Goal: Check status: Check status

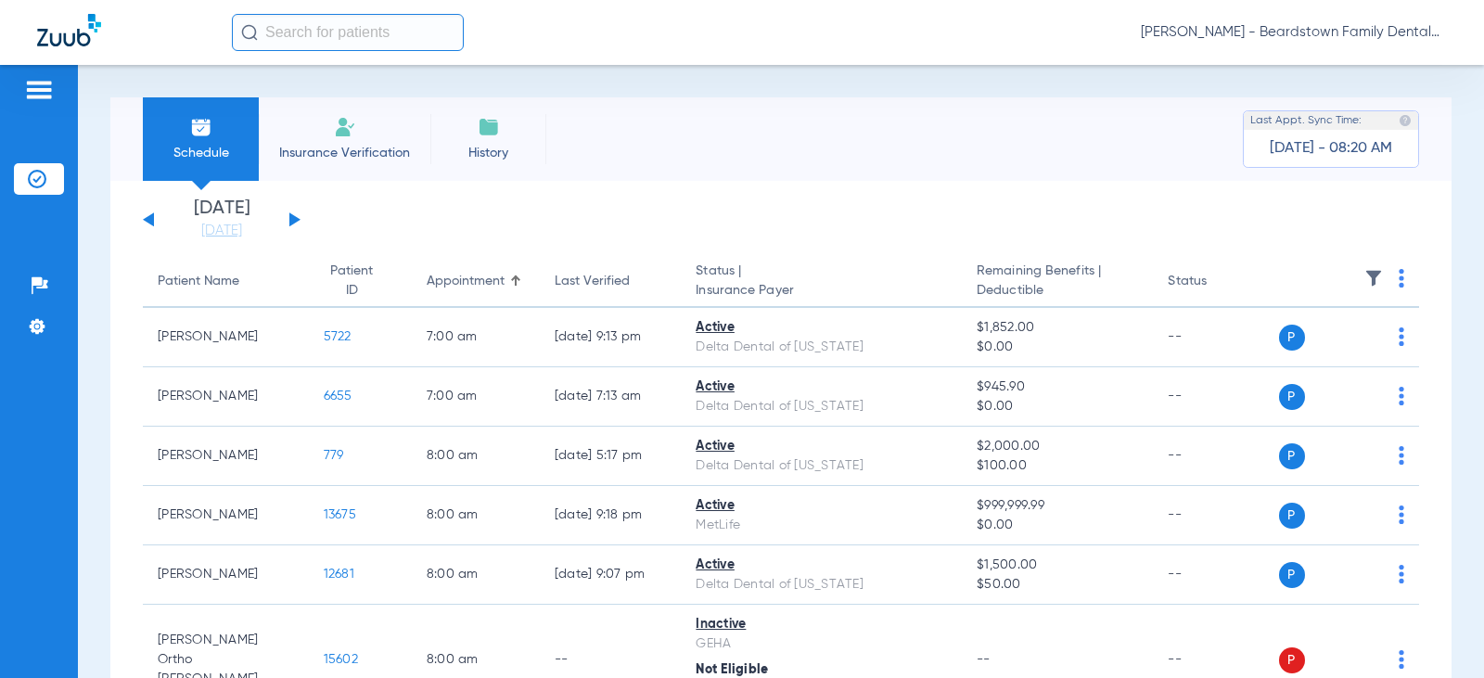
click at [299, 217] on div "[DATE] [DATE] [DATE] [DATE] [DATE] [DATE] [DATE] [DATE] [DATE] [DATE] [DATE] [D…" at bounding box center [222, 219] width 158 height 41
click at [293, 217] on button at bounding box center [294, 219] width 11 height 14
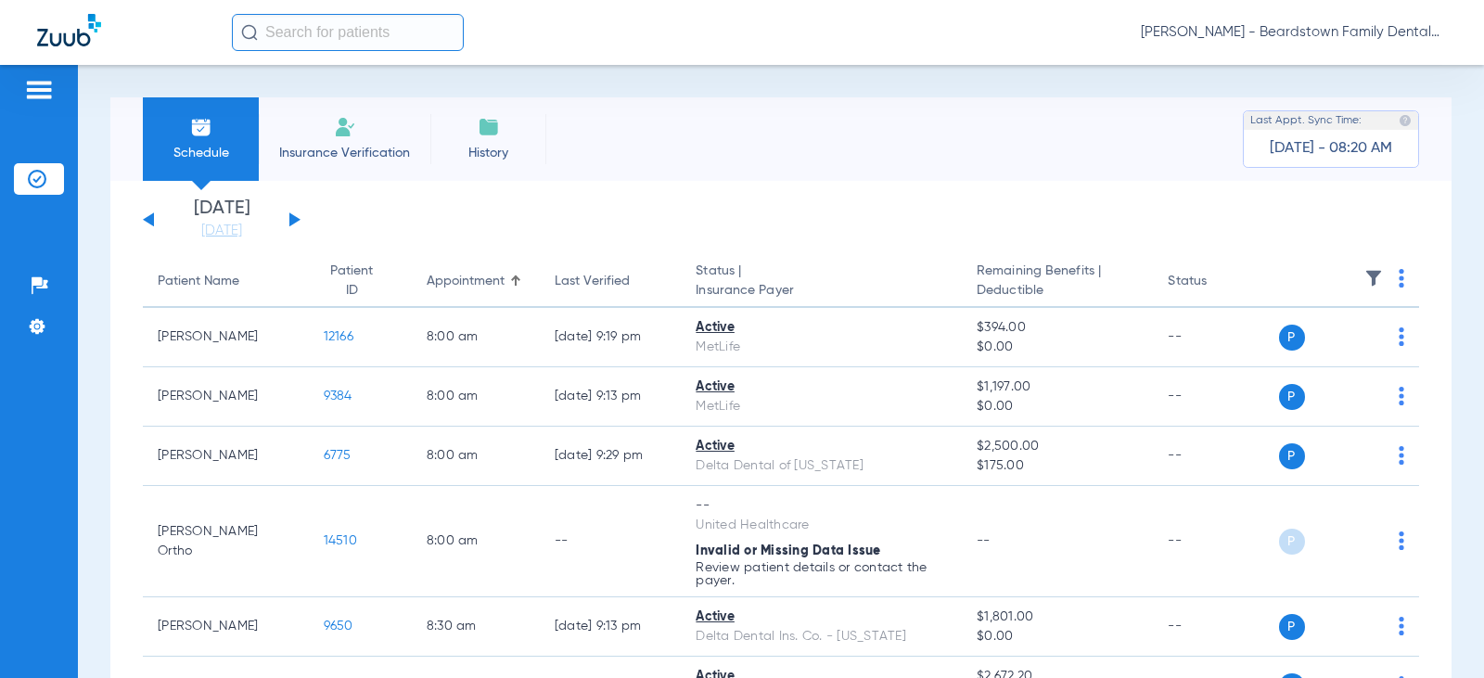
click at [1365, 275] on img at bounding box center [1374, 278] width 19 height 19
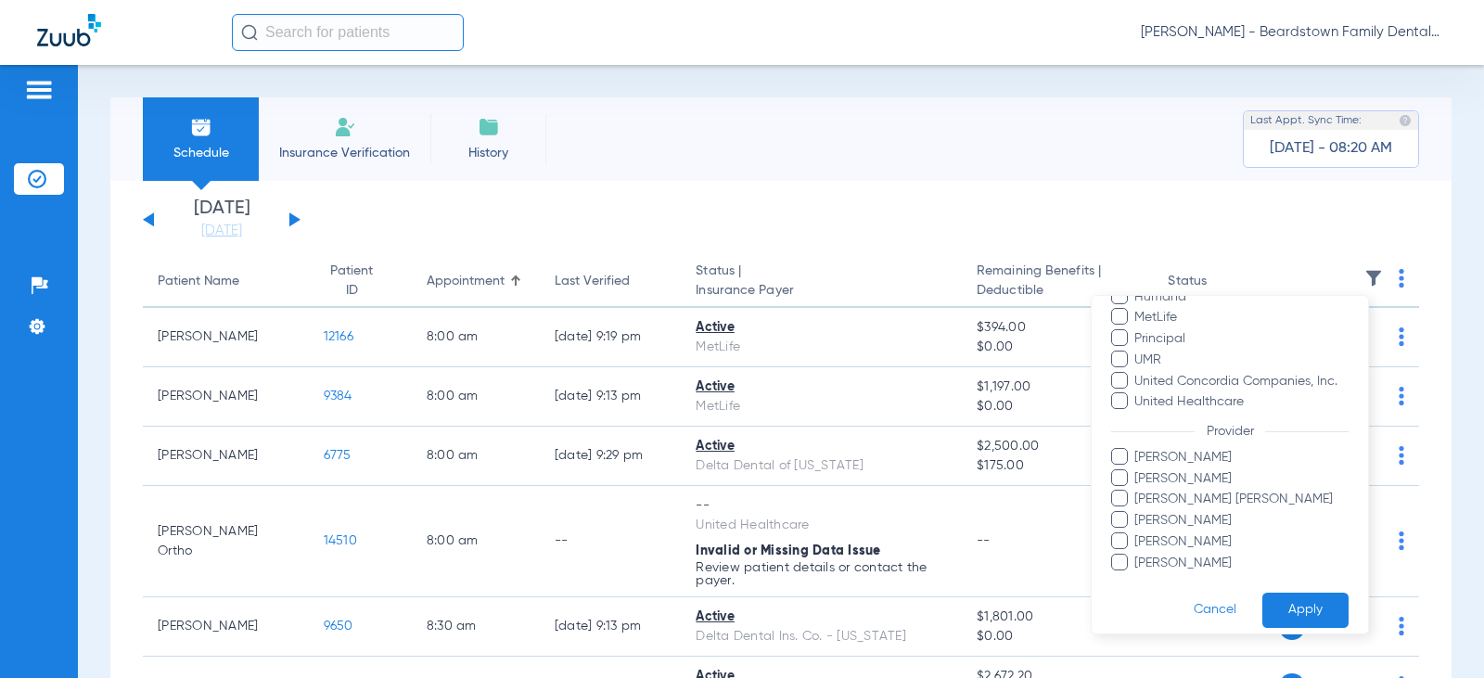
scroll to position [422, 0]
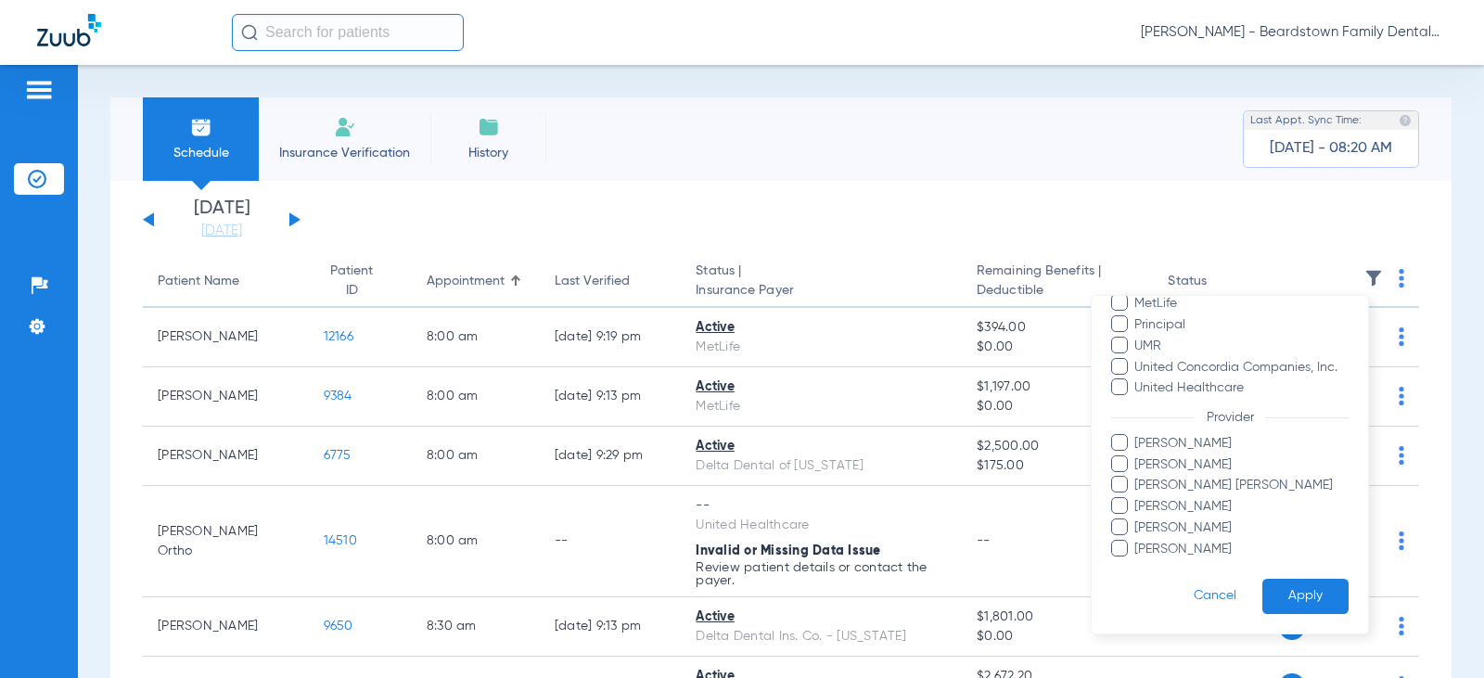
click at [1145, 472] on span "[PERSON_NAME]" at bounding box center [1241, 465] width 215 height 19
click at [1137, 478] on input "[PERSON_NAME]" at bounding box center [1137, 478] width 0 height 0
click at [1142, 487] on span "[PERSON_NAME] [PERSON_NAME]" at bounding box center [1241, 485] width 215 height 19
click at [1137, 498] on input "[PERSON_NAME] [PERSON_NAME]" at bounding box center [1137, 498] width 0 height 0
click at [1136, 467] on span "[PERSON_NAME]" at bounding box center [1241, 465] width 215 height 19
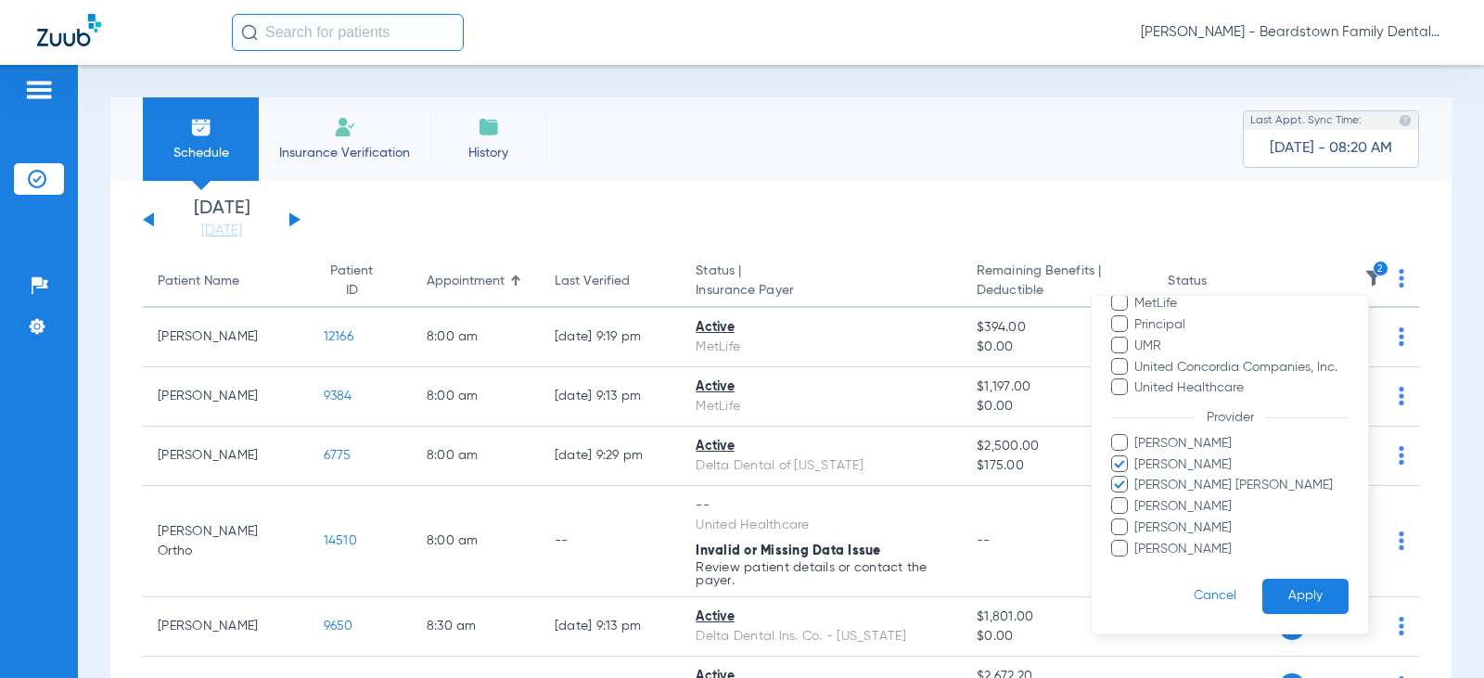
click at [1137, 478] on input "[PERSON_NAME]" at bounding box center [1137, 478] width 0 height 0
click at [1274, 593] on button "Apply" at bounding box center [1306, 597] width 86 height 36
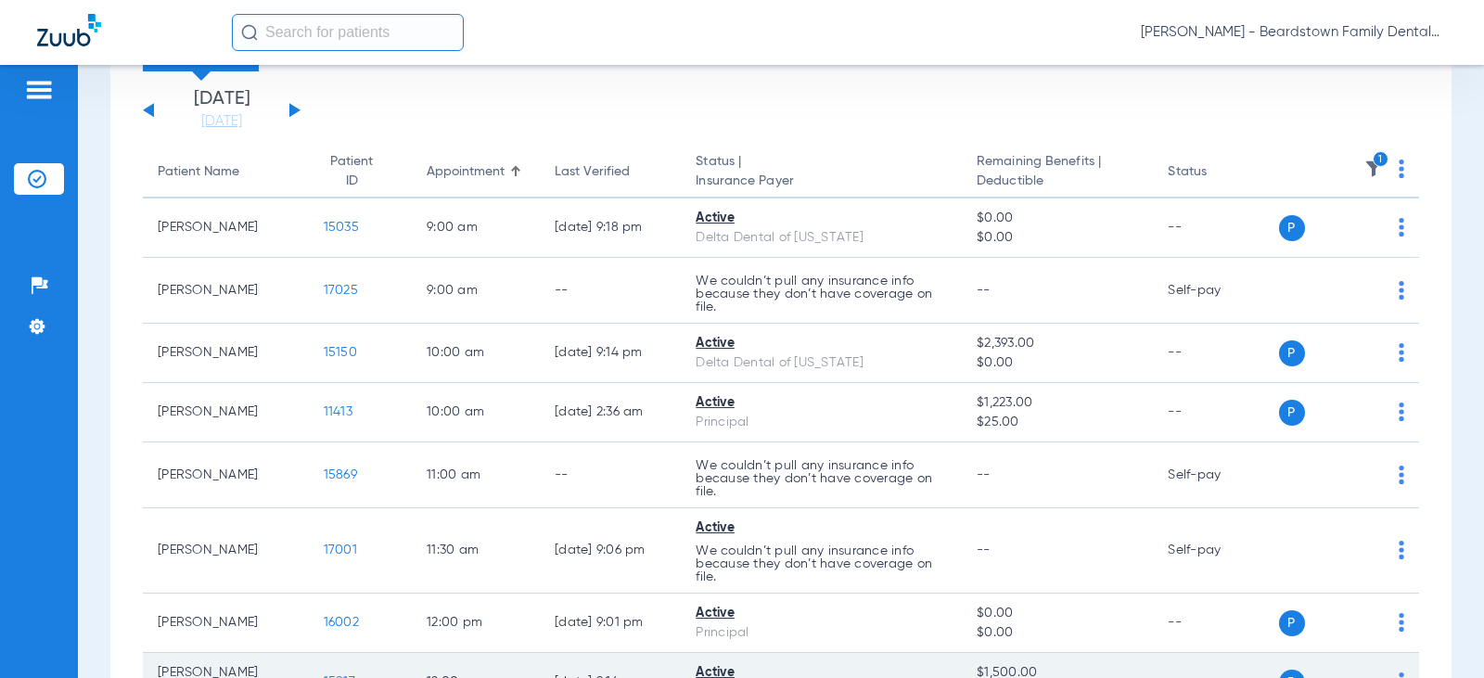
scroll to position [278, 0]
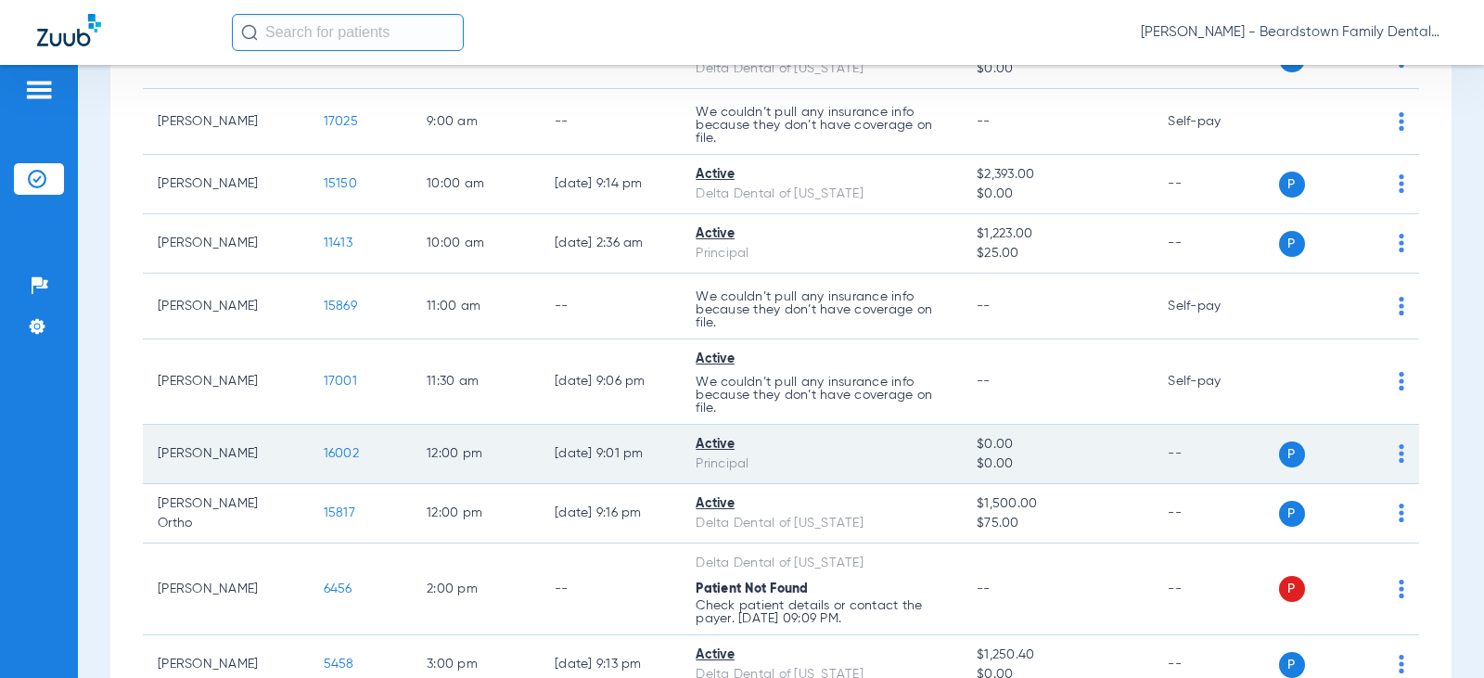
click at [311, 461] on td "16002" at bounding box center [360, 454] width 103 height 59
click at [324, 458] on span "16002" at bounding box center [341, 453] width 35 height 13
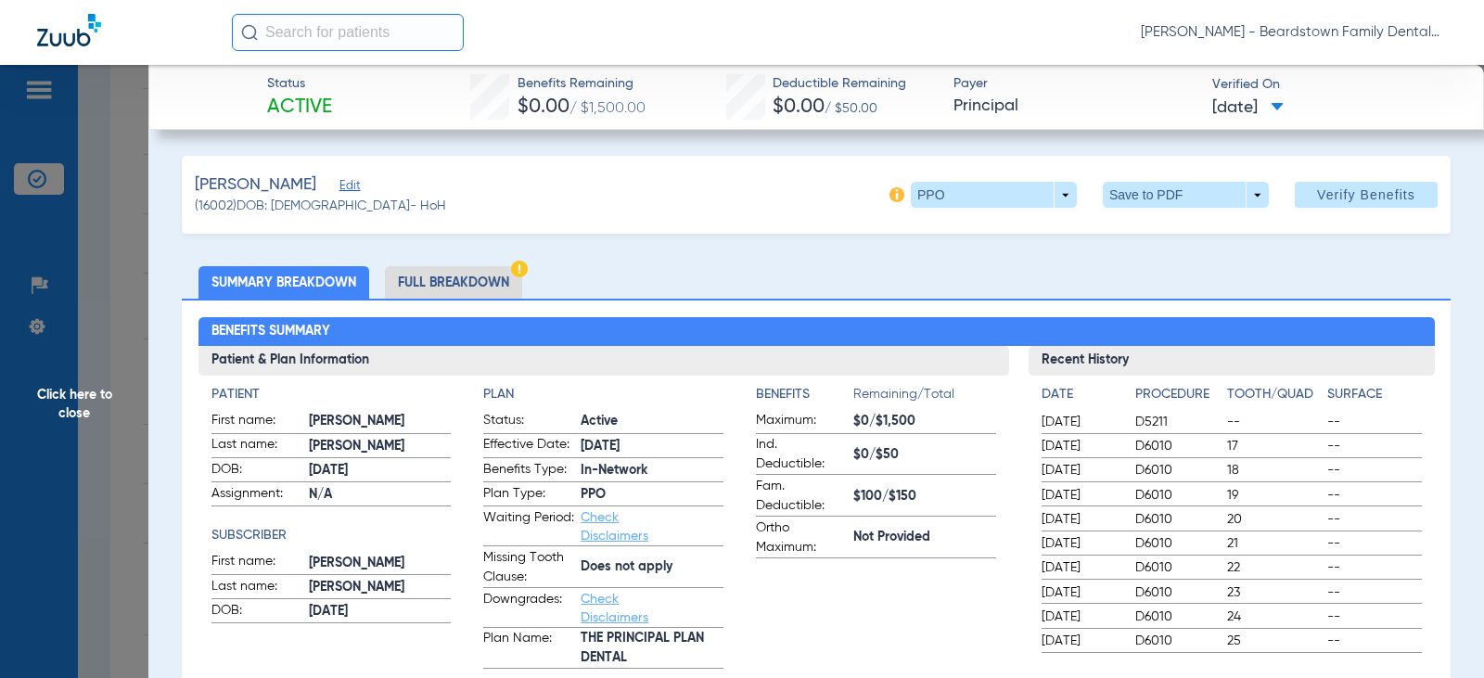
drag, startPoint x: 1249, startPoint y: 385, endPoint x: 1227, endPoint y: 384, distance: 22.3
click at [88, 388] on span "Click here to close" at bounding box center [74, 404] width 148 height 678
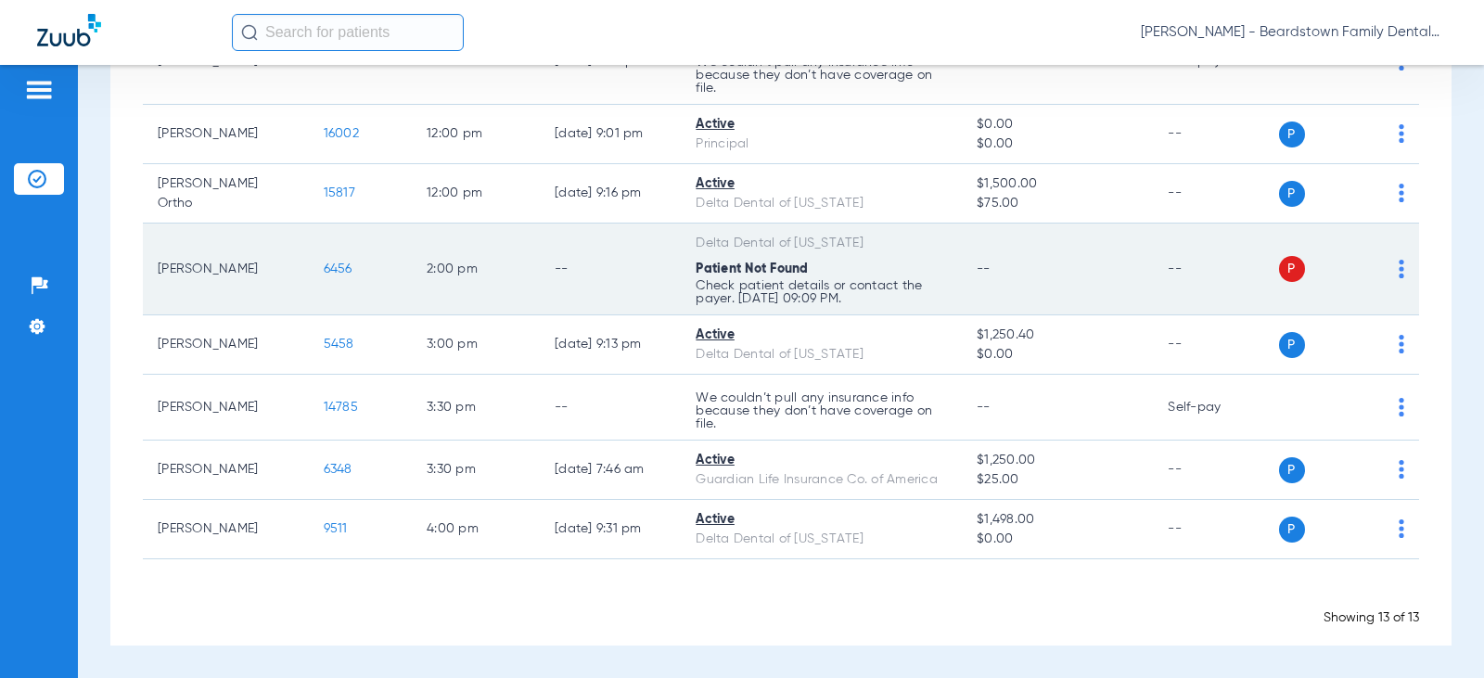
scroll to position [227, 0]
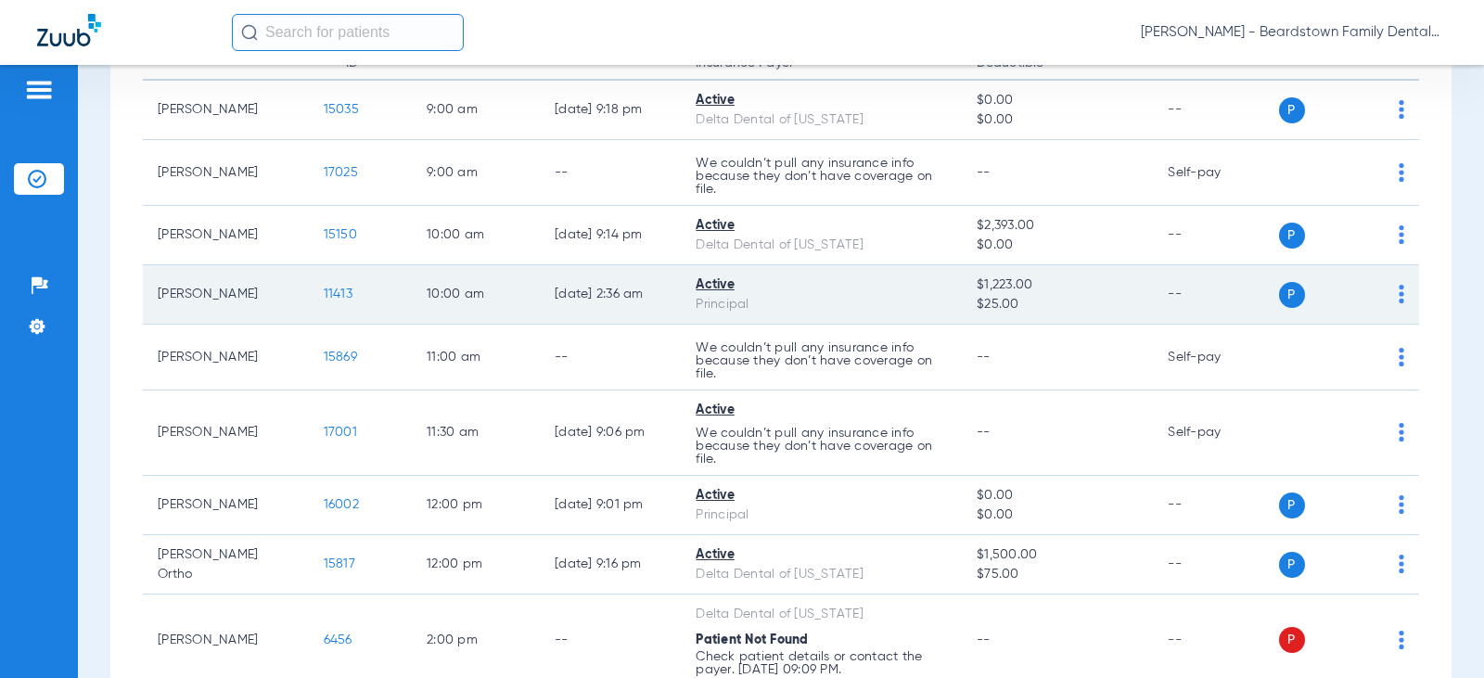
click at [334, 290] on span "11413" at bounding box center [338, 294] width 29 height 13
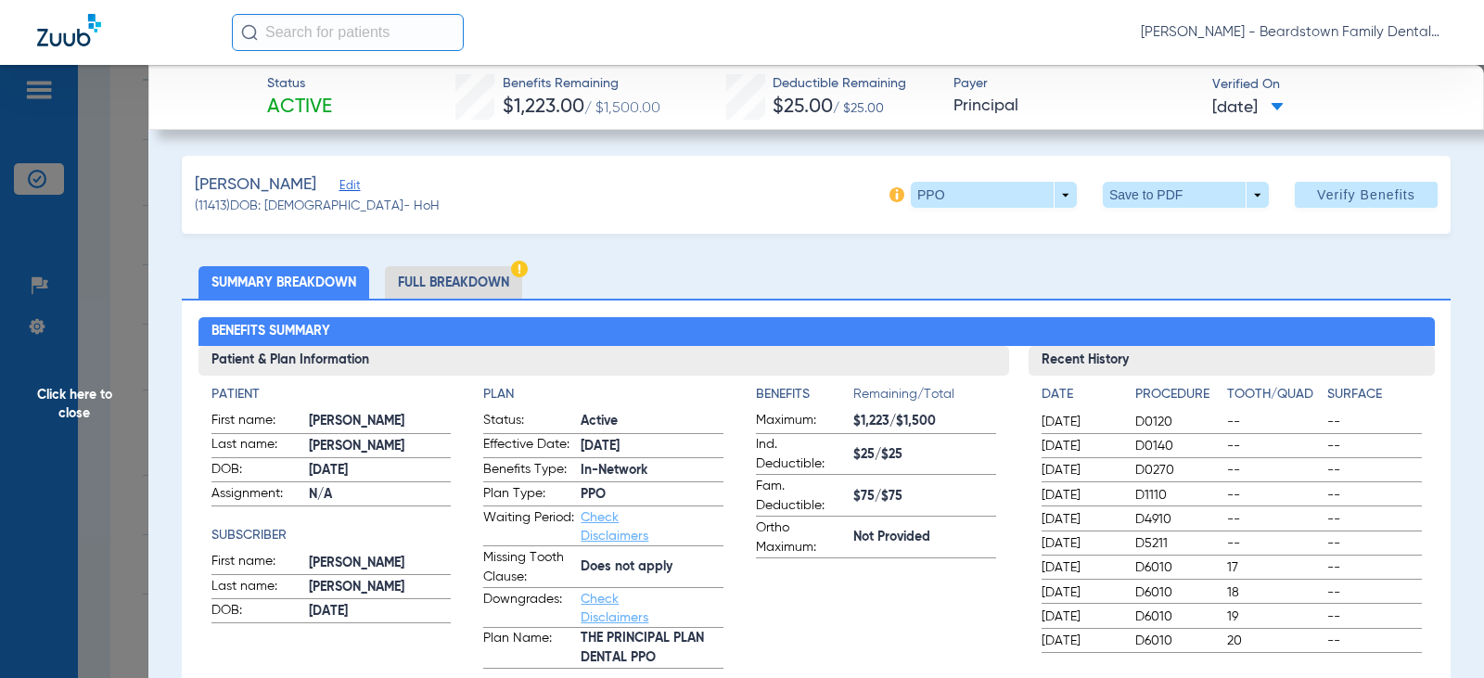
click at [76, 396] on span "Click here to close" at bounding box center [74, 404] width 148 height 678
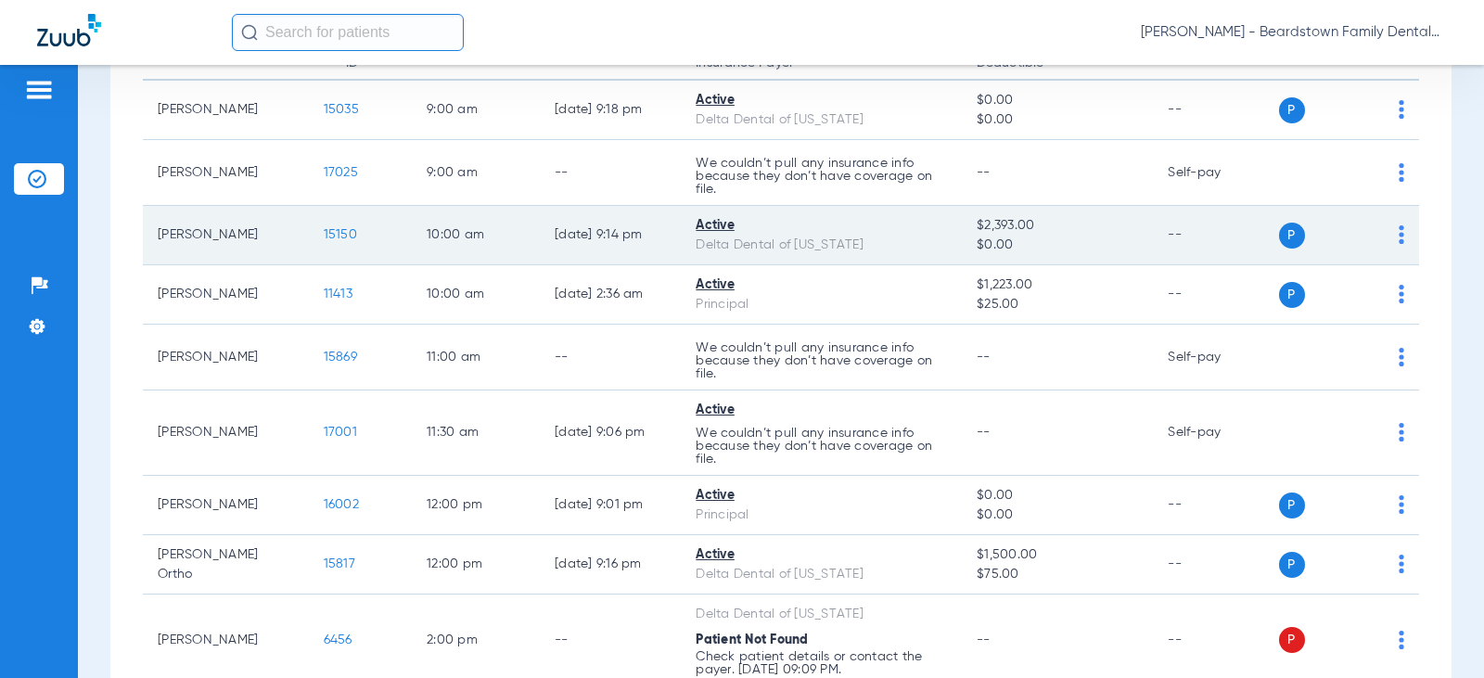
click at [193, 238] on td "[PERSON_NAME]" at bounding box center [226, 235] width 166 height 59
click at [329, 229] on span "15150" at bounding box center [340, 234] width 33 height 13
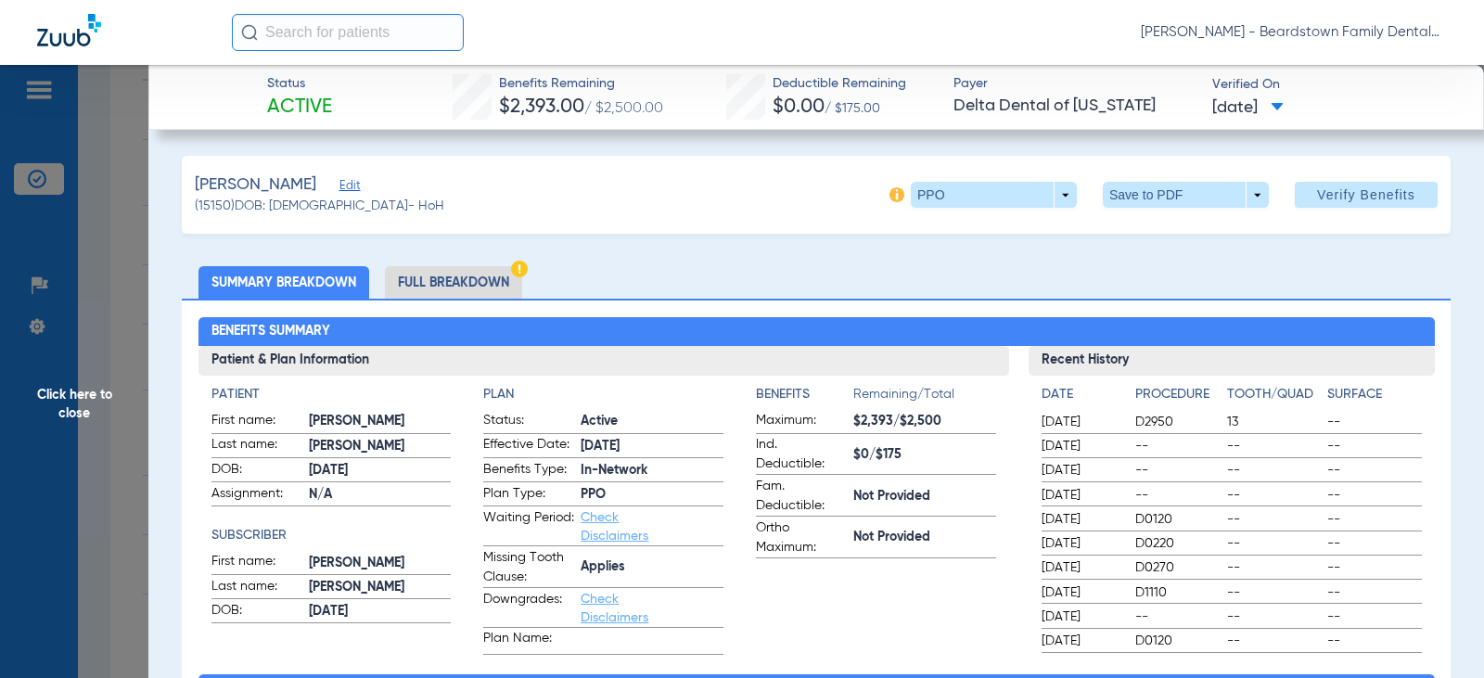
click at [77, 405] on span "Click here to close" at bounding box center [74, 404] width 148 height 678
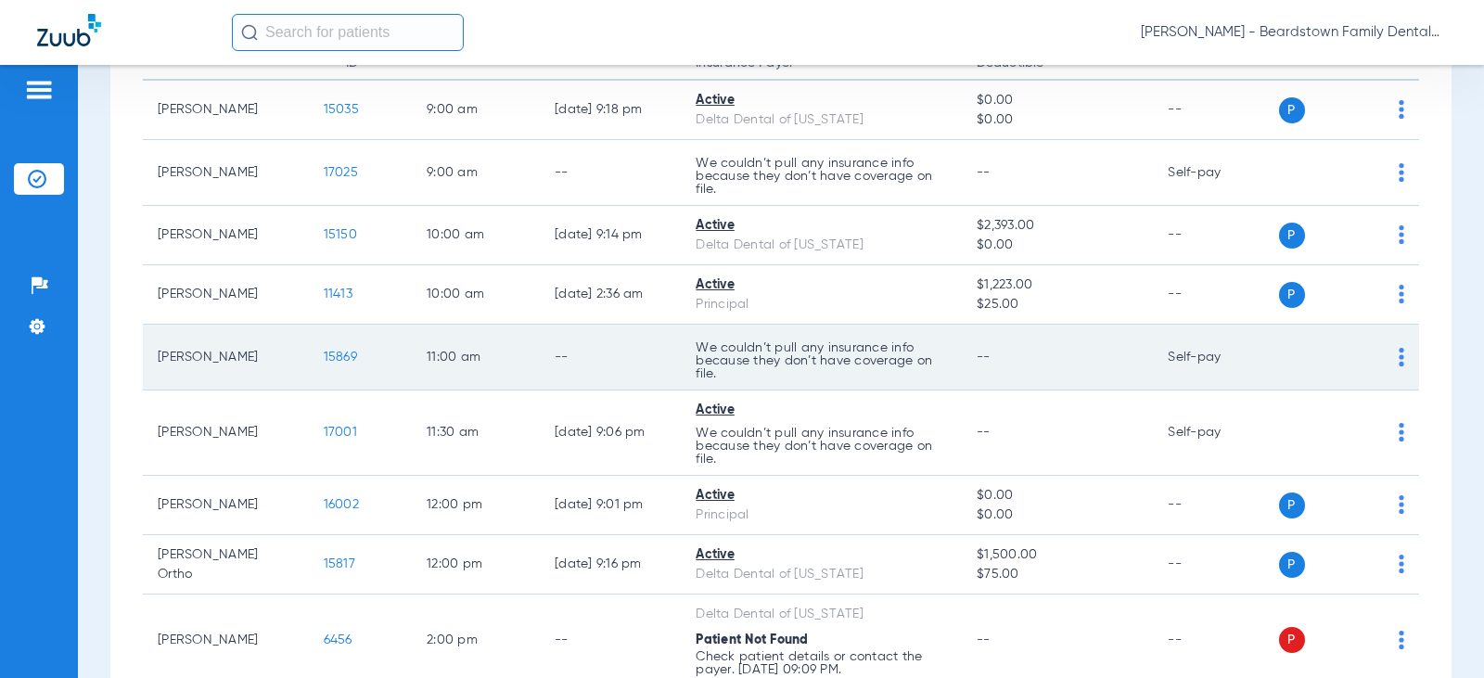
click at [327, 354] on span "15869" at bounding box center [340, 357] width 33 height 13
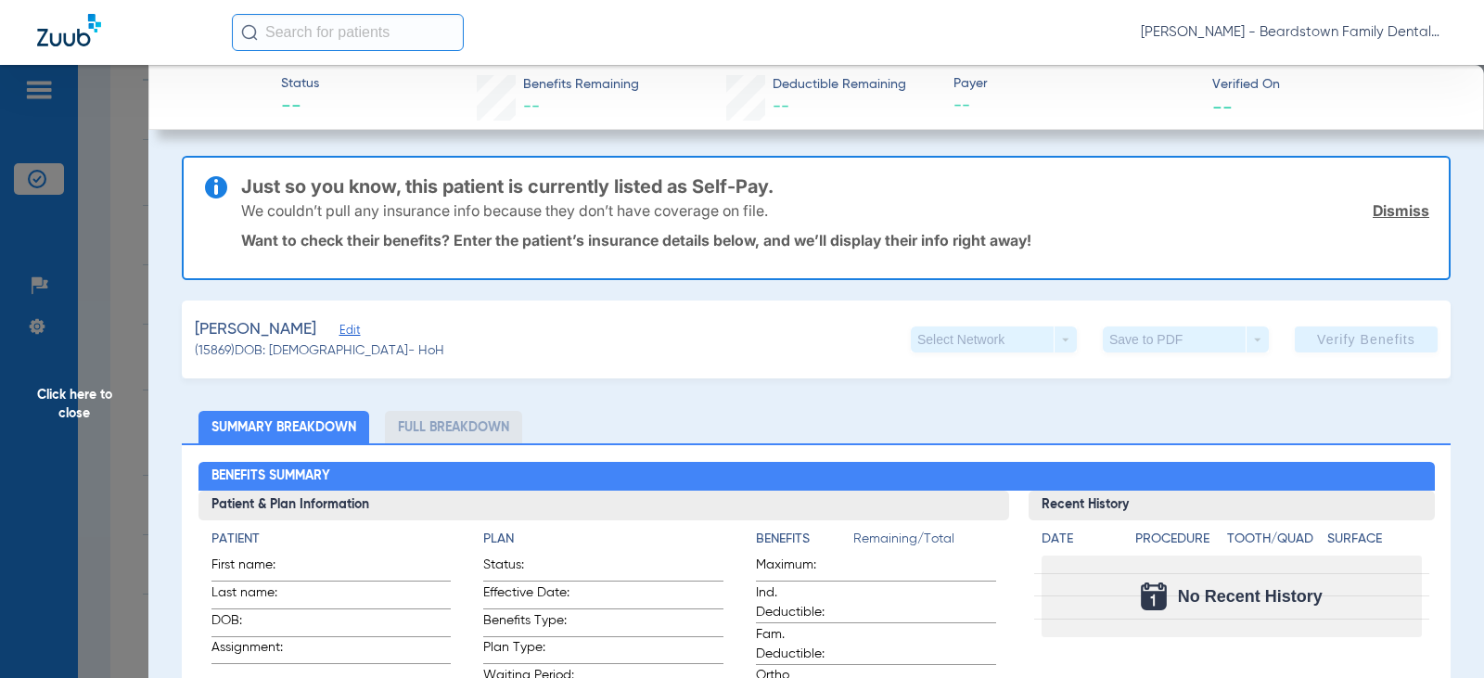
click at [79, 394] on span "Click here to close" at bounding box center [74, 404] width 148 height 678
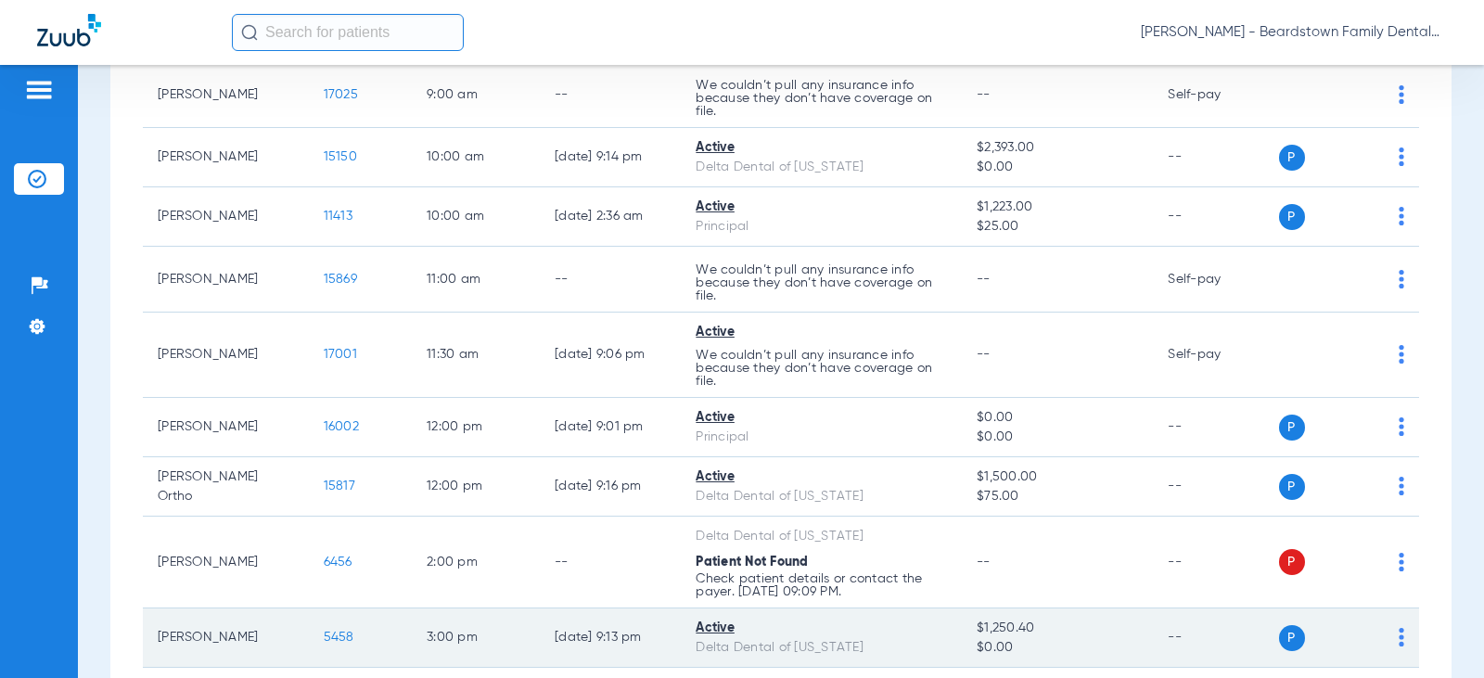
scroll to position [413, 0]
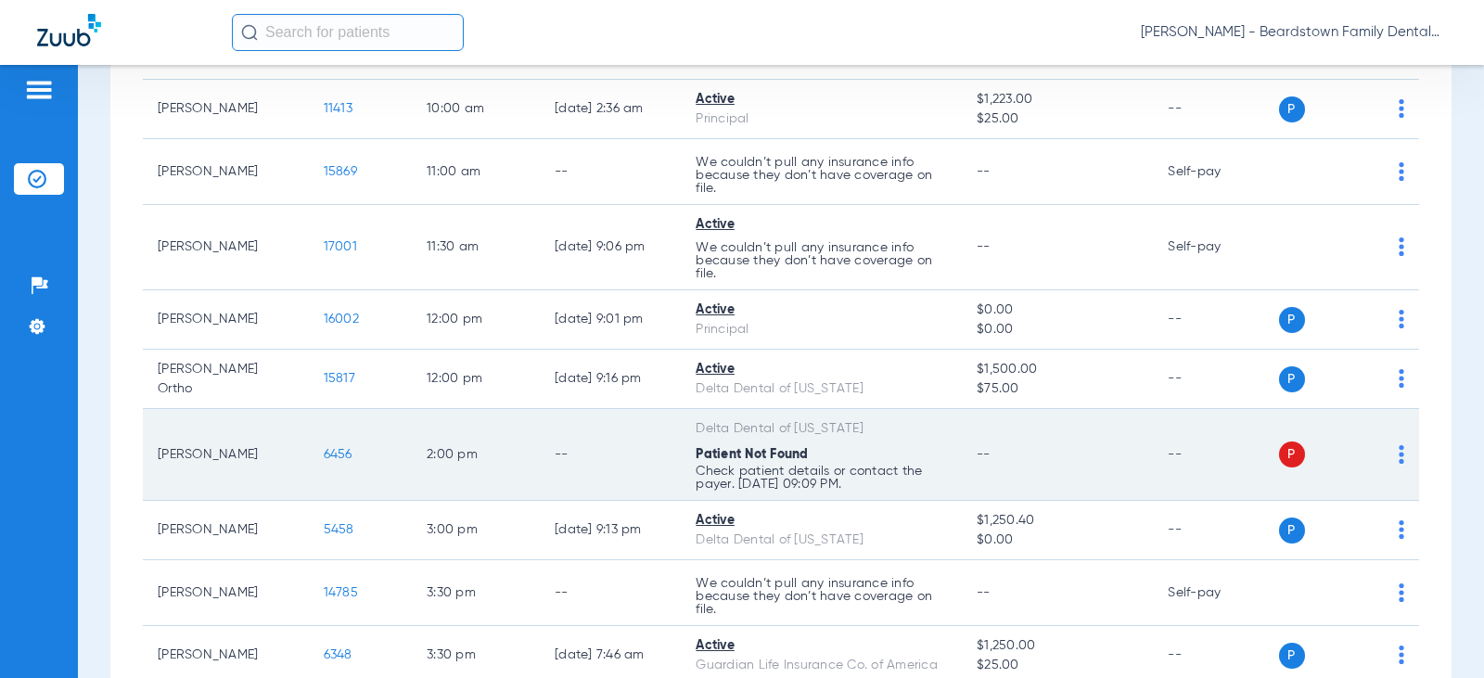
click at [324, 453] on span "6456" at bounding box center [338, 454] width 29 height 13
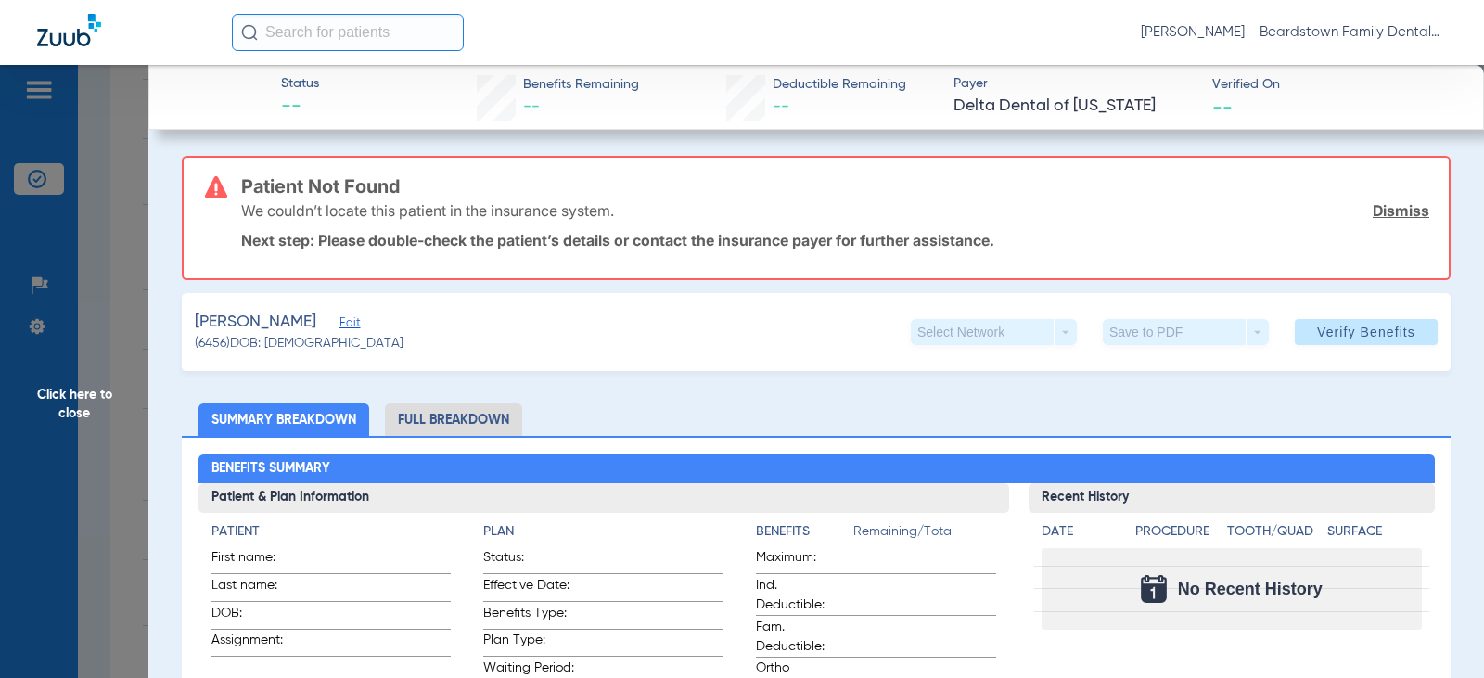
click at [99, 399] on span "Click here to close" at bounding box center [74, 404] width 148 height 678
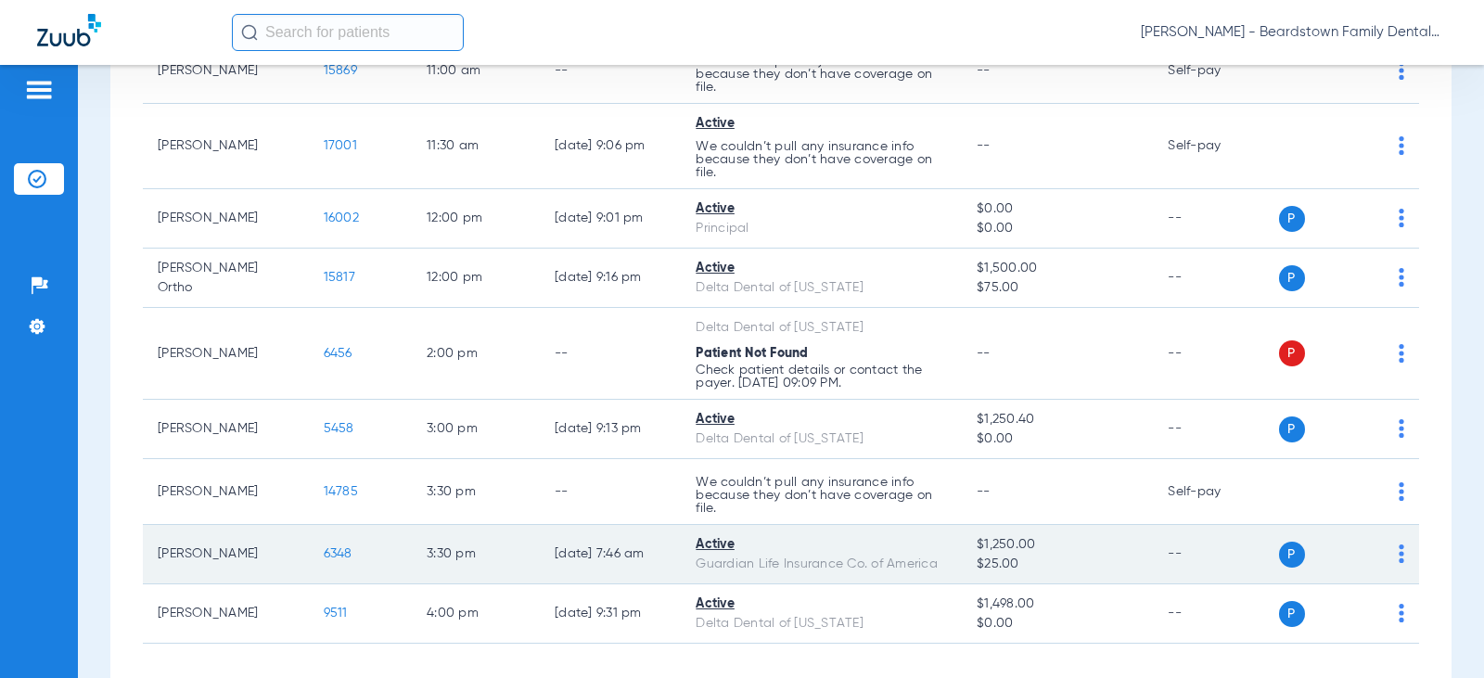
scroll to position [598, 0]
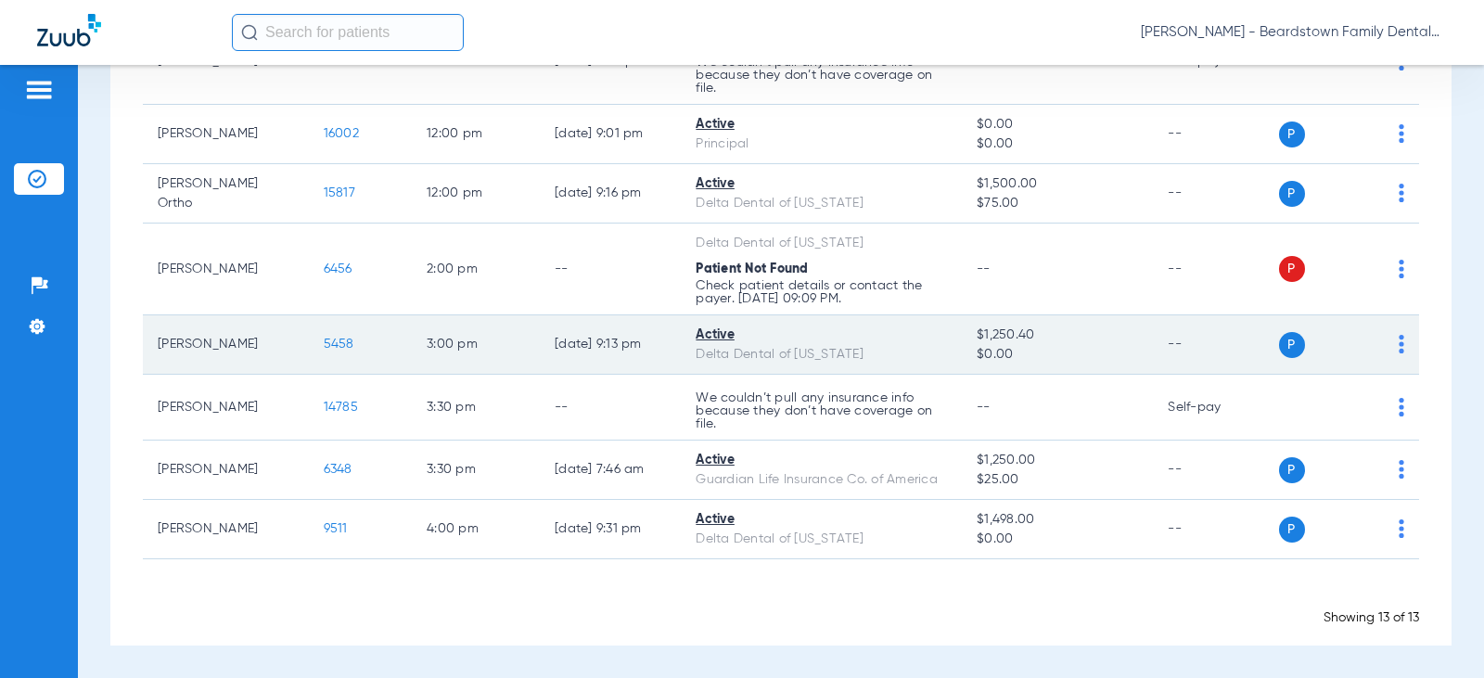
click at [325, 340] on span "5458" at bounding box center [339, 344] width 31 height 13
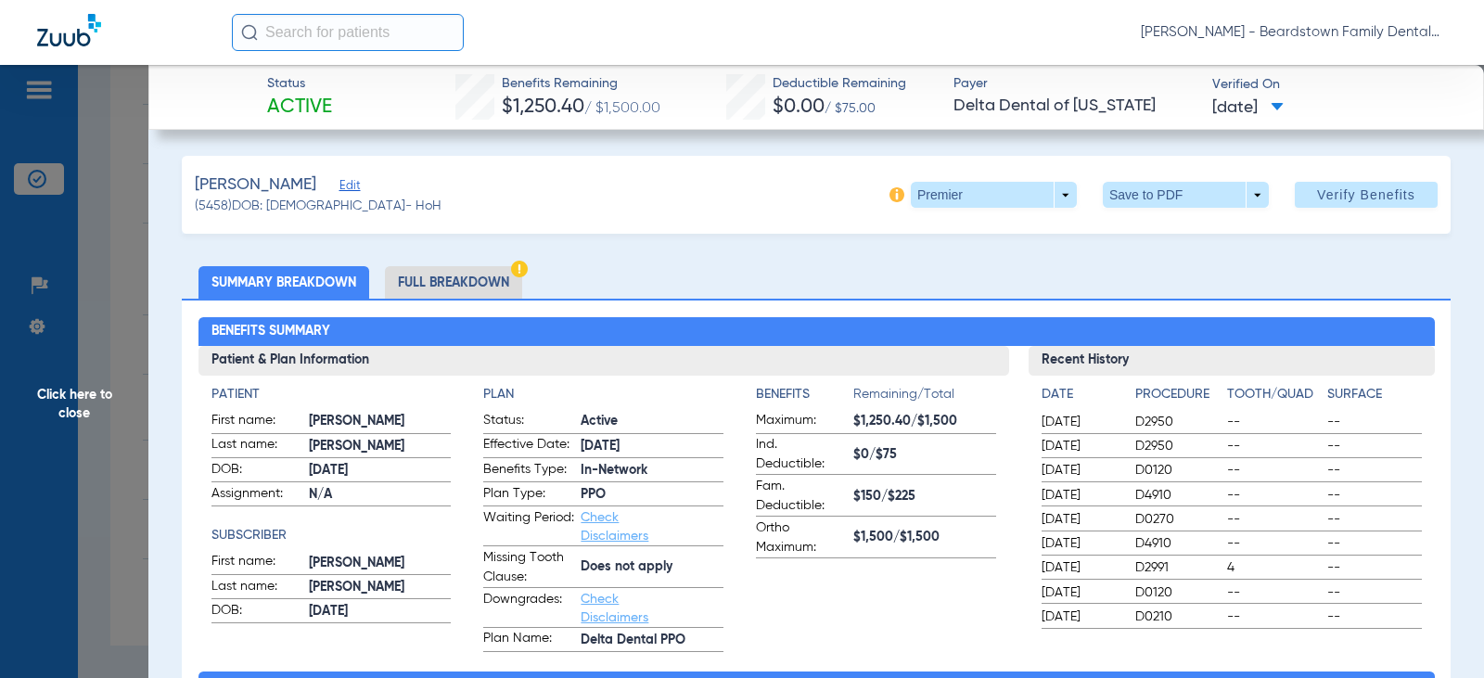
click at [71, 400] on span "Click here to close" at bounding box center [74, 404] width 148 height 678
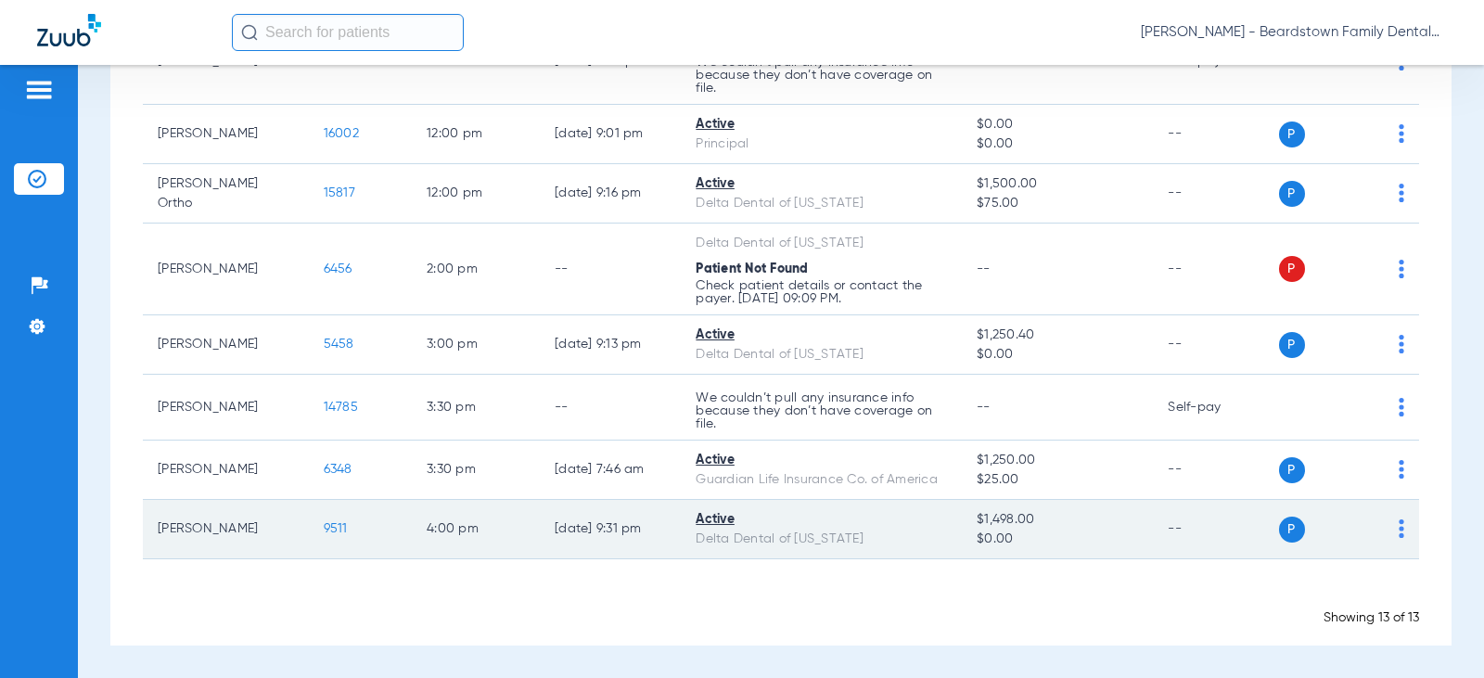
click at [324, 529] on span "9511" at bounding box center [336, 528] width 24 height 13
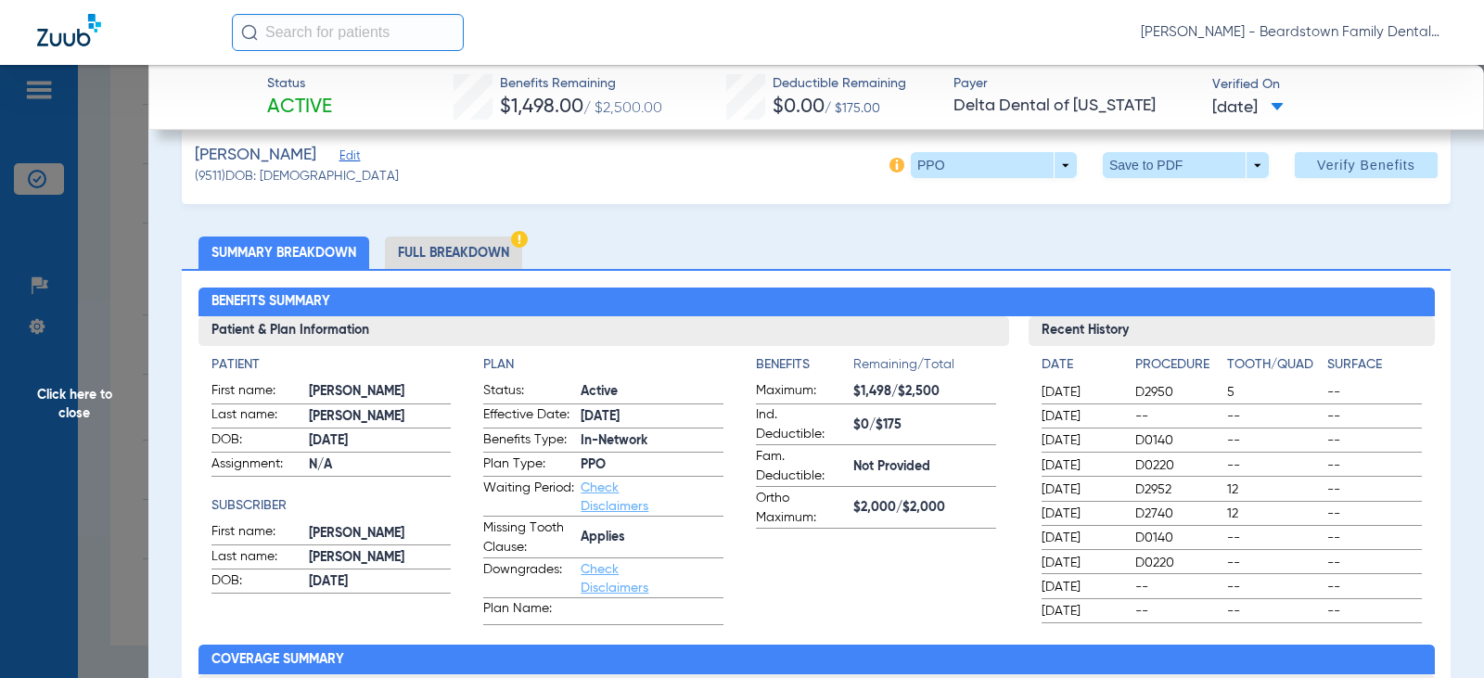
scroll to position [0, 0]
